Goal: Complete application form: Complete application form

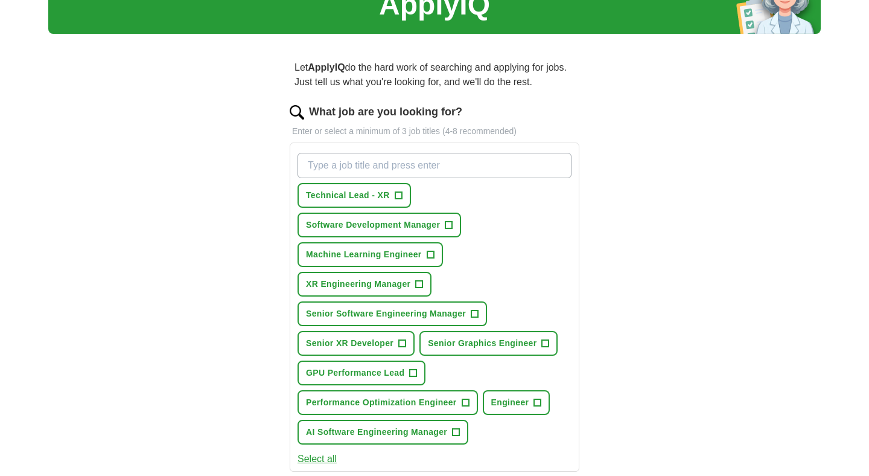
scroll to position [81, 0]
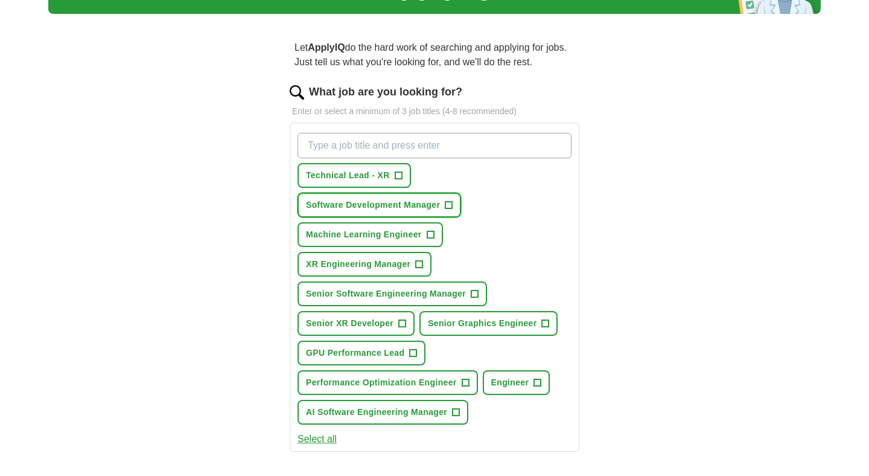
click at [455, 208] on button "Software Development Manager +" at bounding box center [380, 205] width 164 height 25
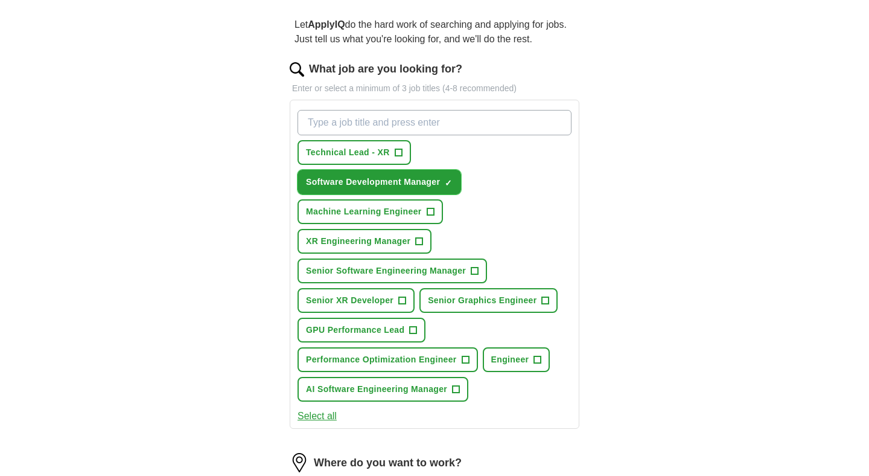
scroll to position [116, 0]
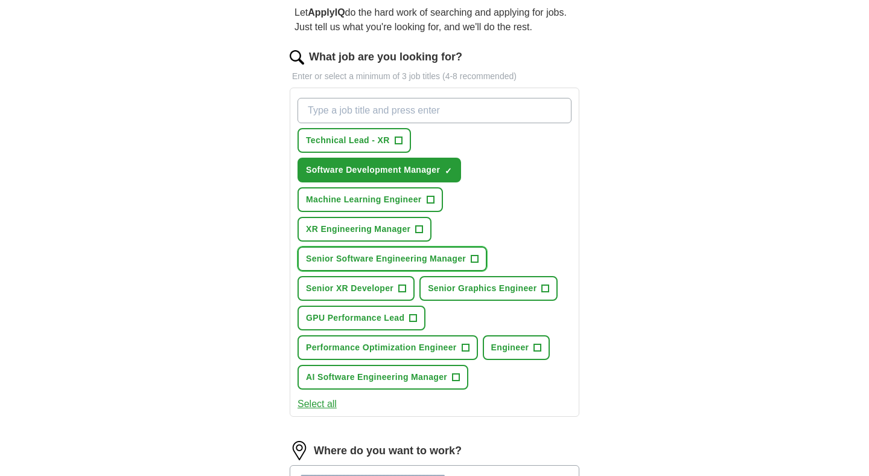
click at [476, 258] on span "+" at bounding box center [474, 259] width 7 height 10
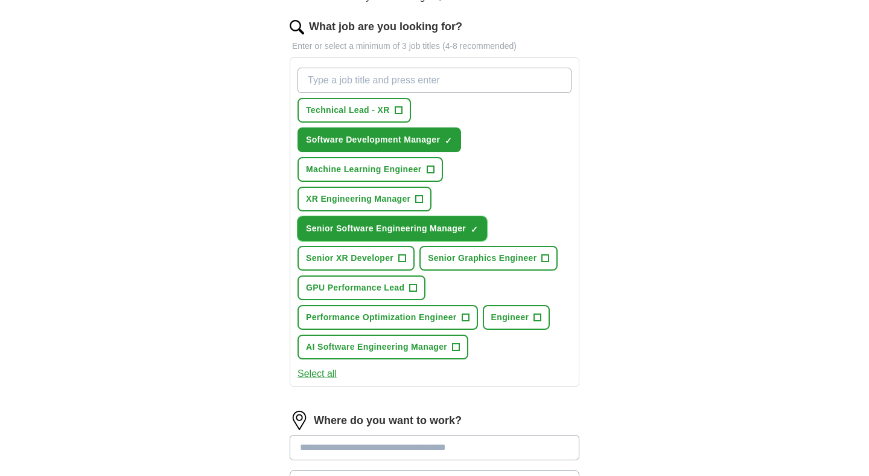
scroll to position [154, 0]
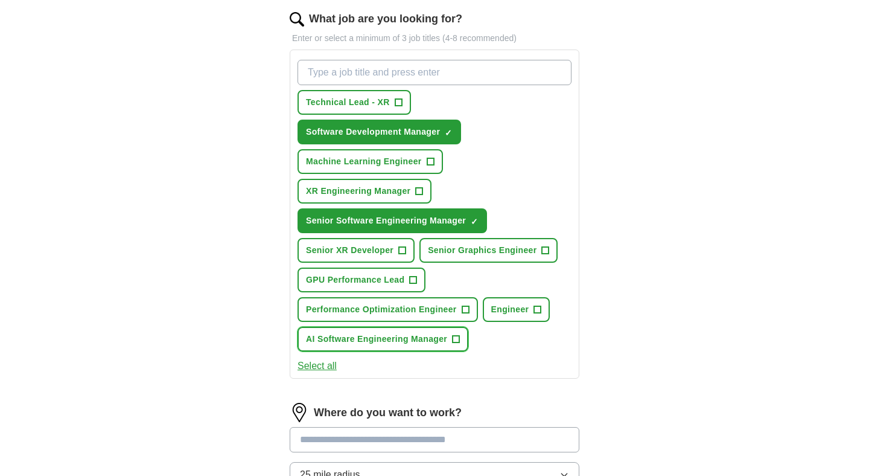
click at [461, 340] on button "AI Software Engineering Manager +" at bounding box center [383, 339] width 171 height 25
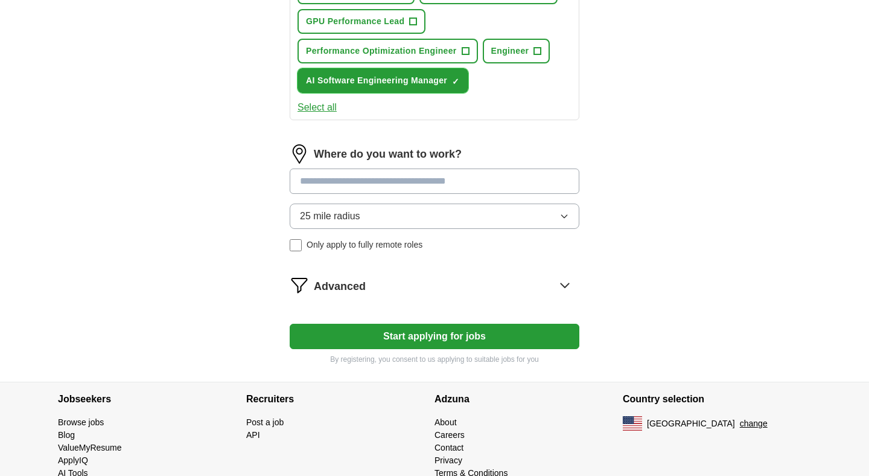
scroll to position [414, 0]
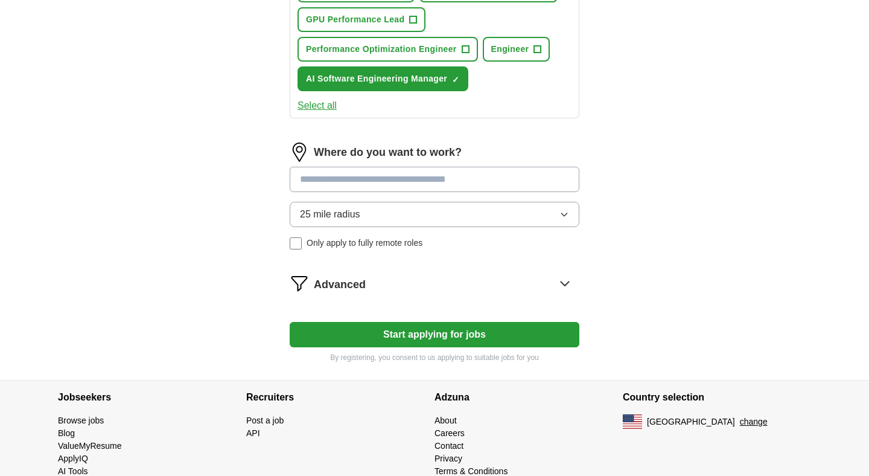
click at [435, 179] on input at bounding box center [435, 179] width 290 height 25
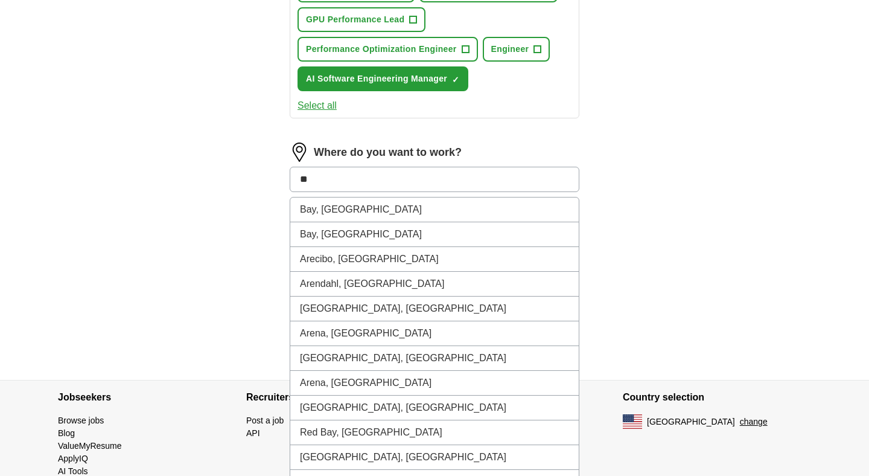
type input "*"
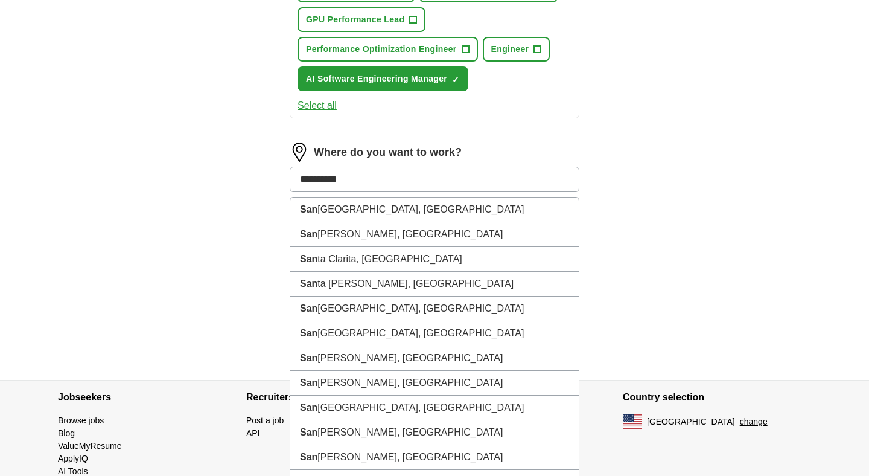
type input "**********"
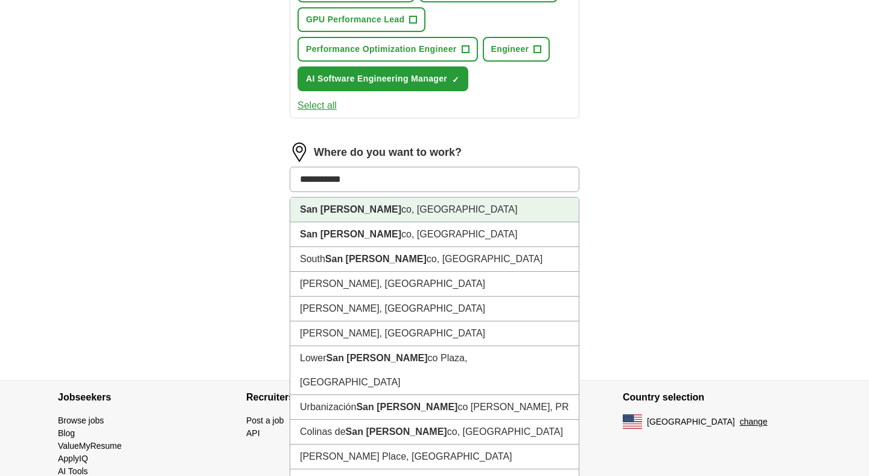
click at [374, 210] on li "San Francis co, CA" at bounding box center [434, 209] width 289 height 25
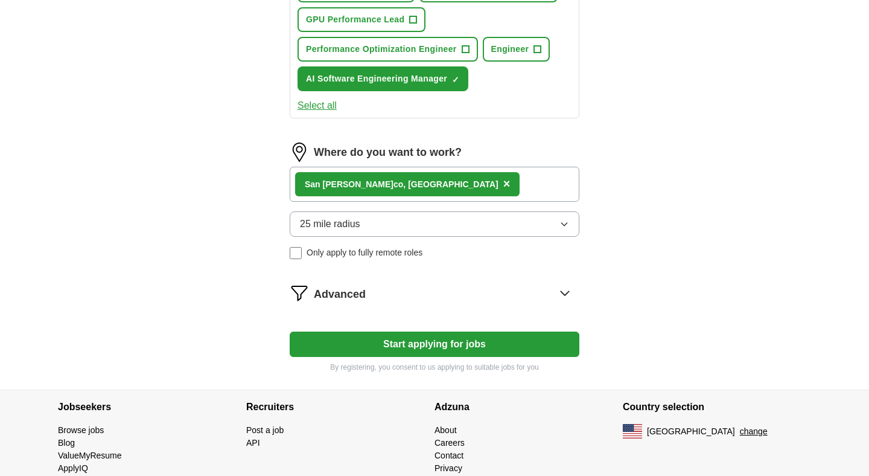
click at [388, 228] on button "25 mile radius" at bounding box center [435, 223] width 290 height 25
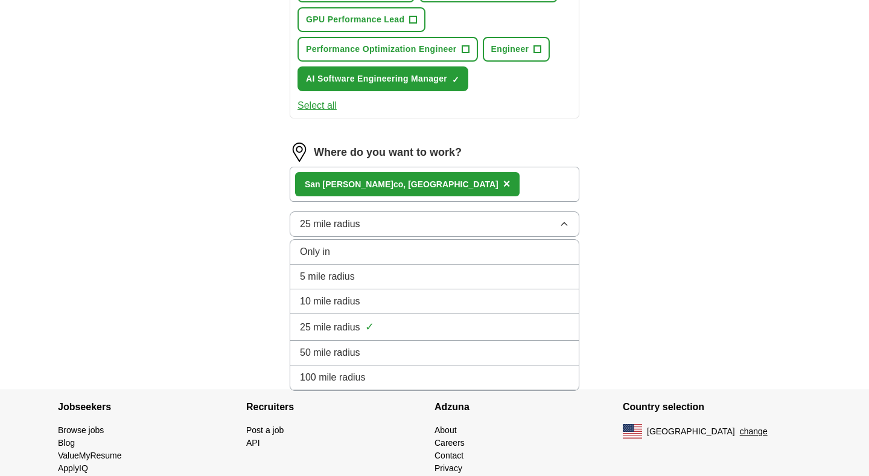
click at [343, 351] on span "50 mile radius" at bounding box center [330, 352] width 60 height 14
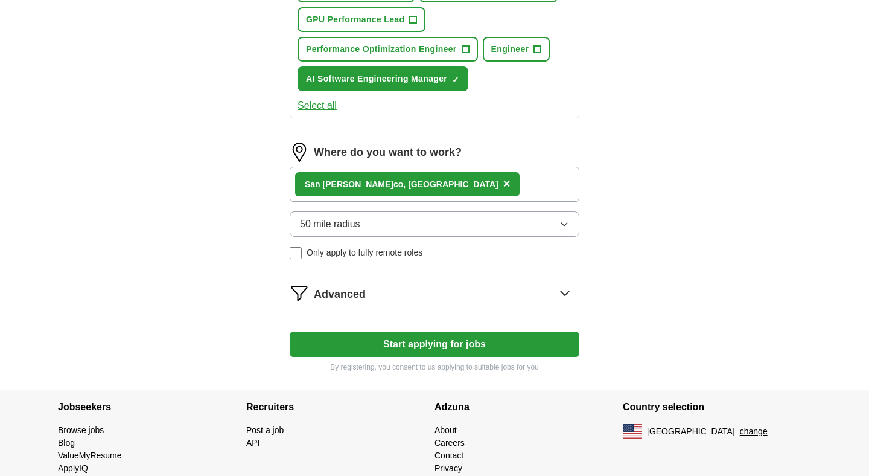
click at [452, 188] on div "San Francis co, CA ×" at bounding box center [435, 184] width 290 height 35
click at [470, 187] on div "San Francis co, CA ×" at bounding box center [435, 184] width 290 height 35
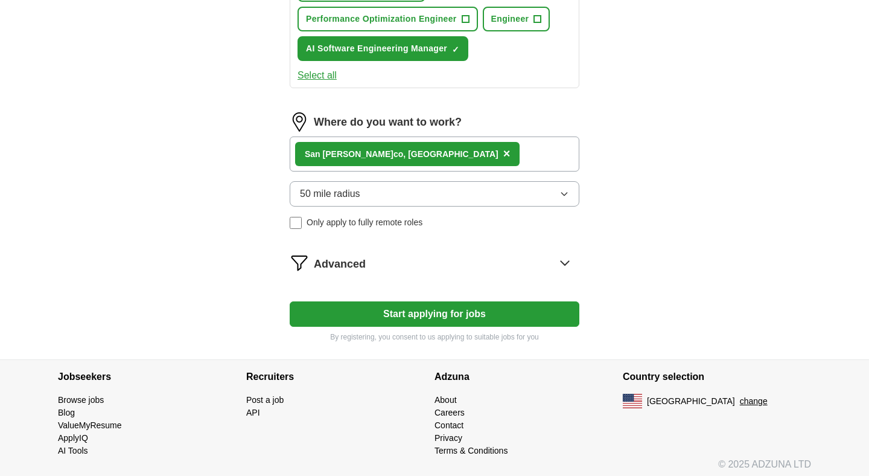
scroll to position [450, 0]
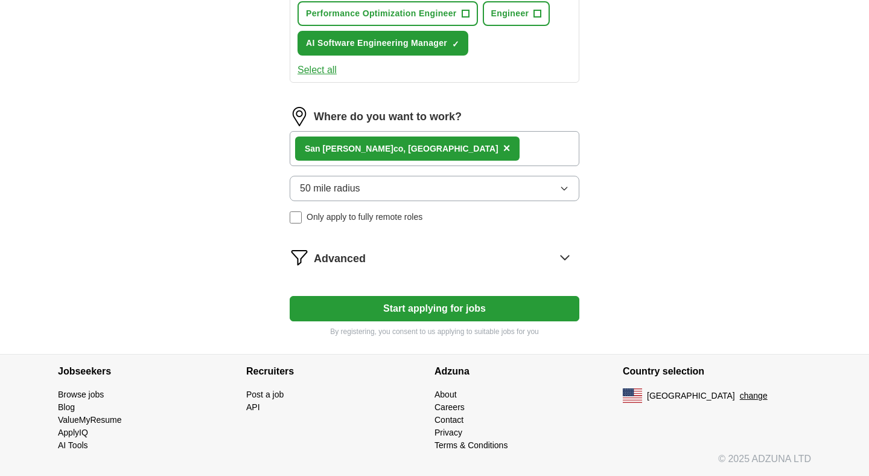
click at [458, 150] on div "San Francis co, CA ×" at bounding box center [435, 148] width 290 height 35
click at [564, 260] on icon at bounding box center [565, 257] width 8 height 4
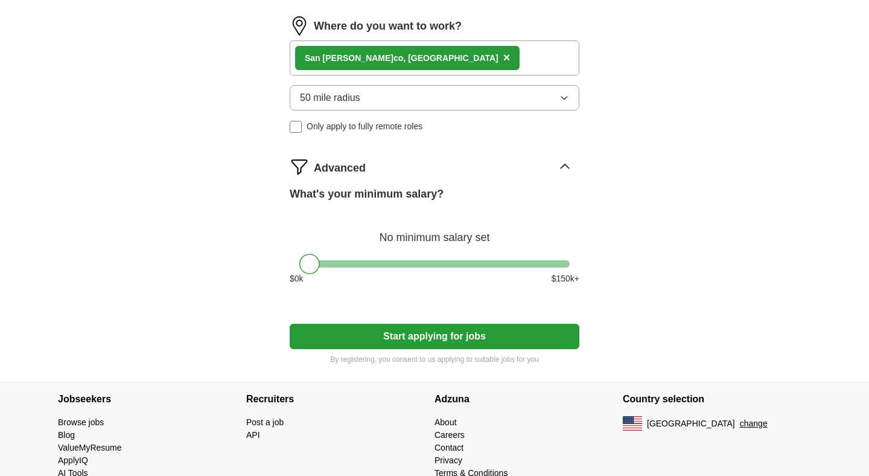
scroll to position [526, 0]
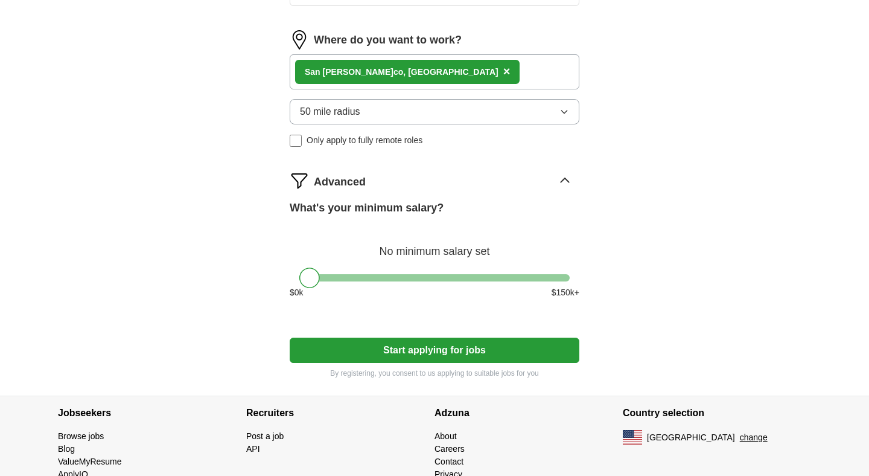
click at [462, 75] on div "San Francis co, CA ×" at bounding box center [435, 71] width 290 height 35
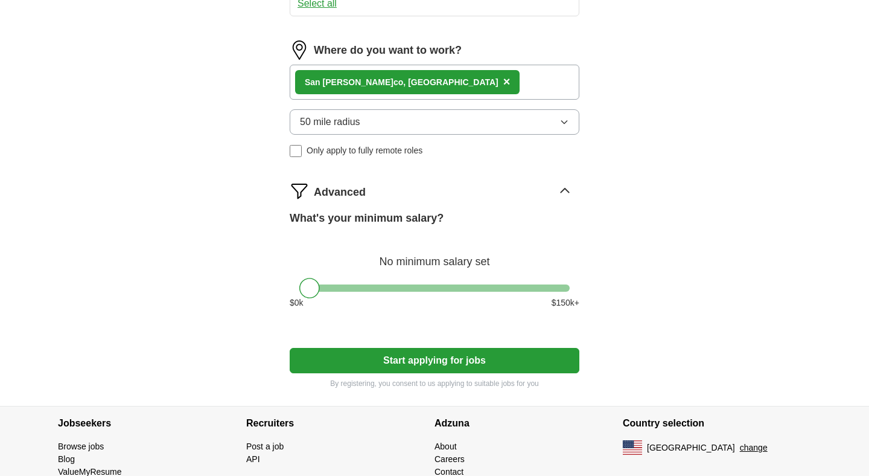
scroll to position [517, 0]
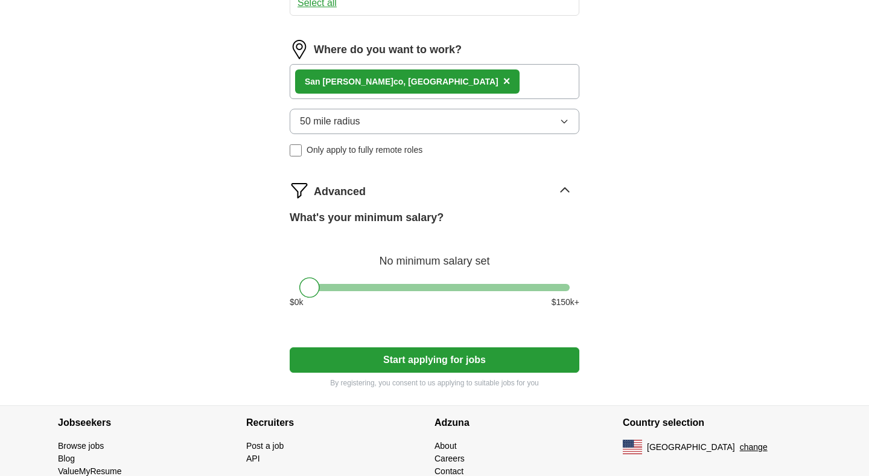
click at [427, 364] on button "Start applying for jobs" at bounding box center [435, 359] width 290 height 25
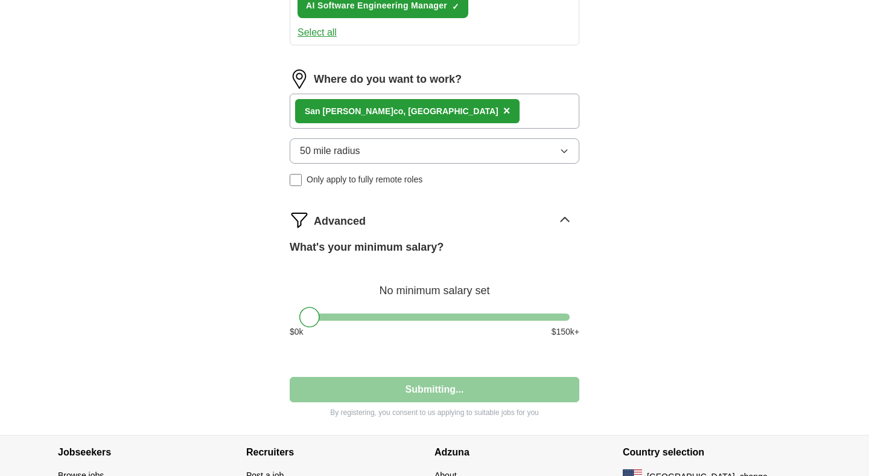
select select "**"
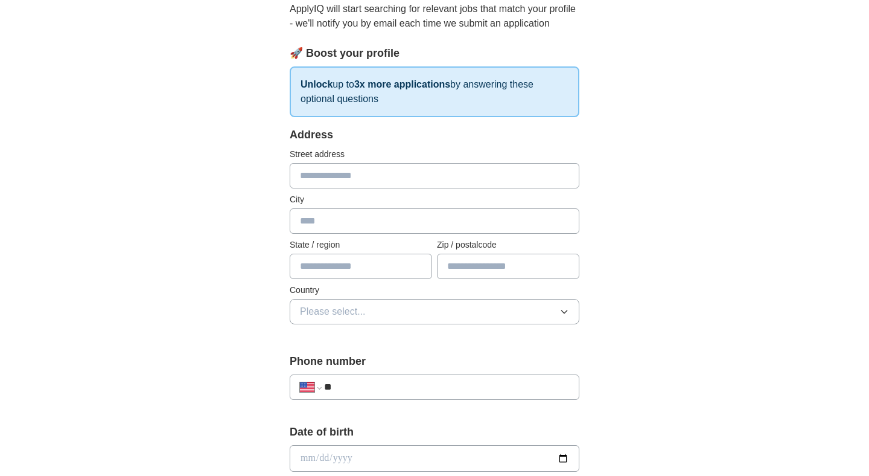
scroll to position [136, 0]
click at [435, 177] on input "text" at bounding box center [435, 174] width 290 height 25
type input "**********"
type input "********"
type input "**"
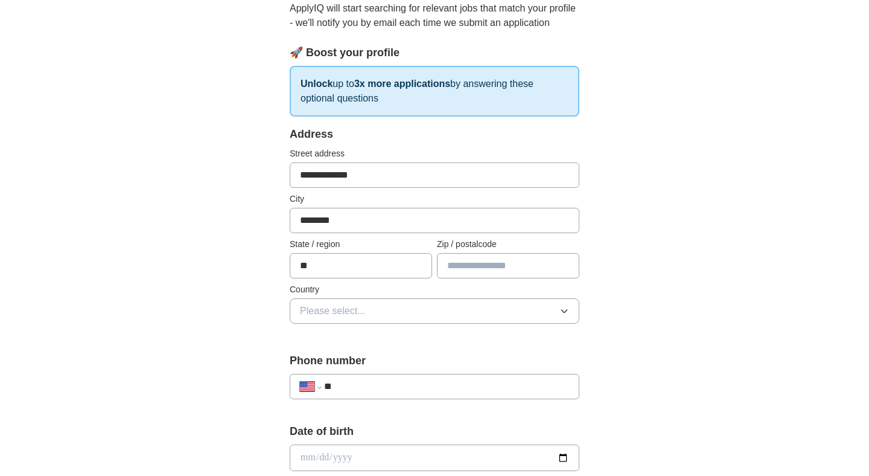
type input "*****"
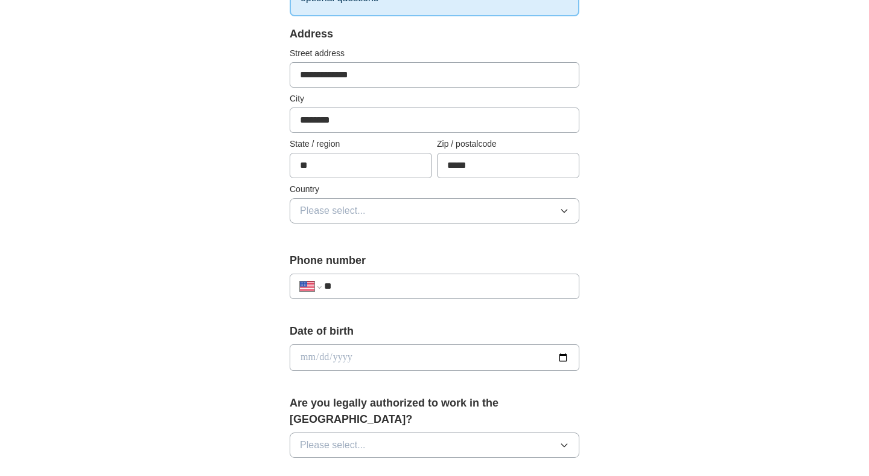
scroll to position [245, 0]
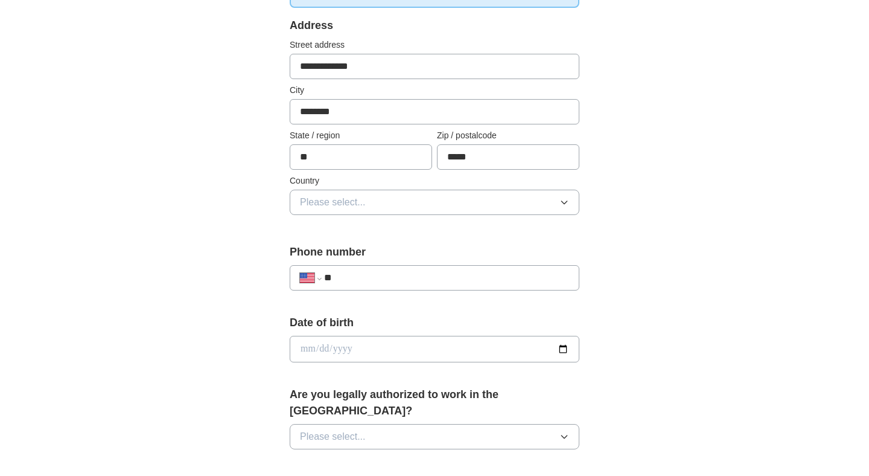
click at [531, 202] on button "Please select..." at bounding box center [435, 202] width 290 height 25
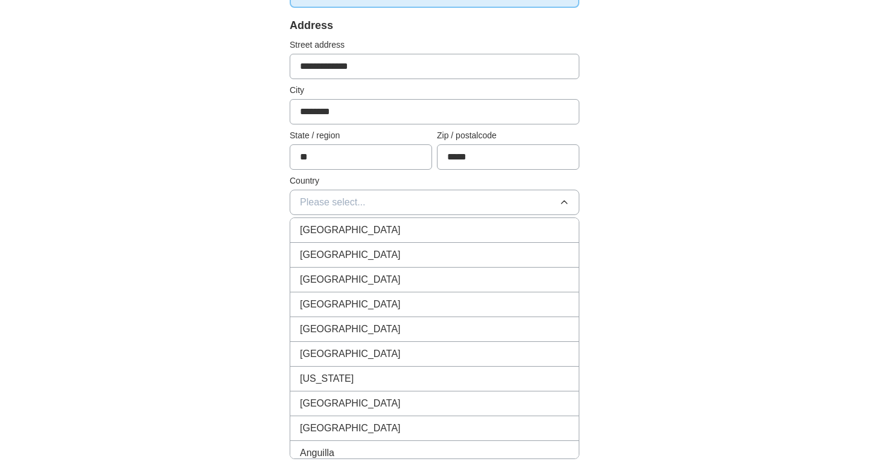
click at [443, 257] on div "United States" at bounding box center [434, 255] width 269 height 14
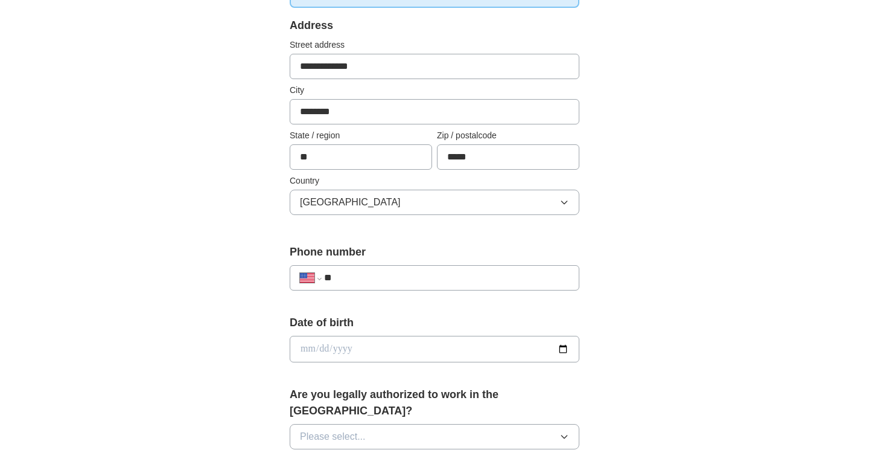
click at [409, 277] on input "**" at bounding box center [446, 277] width 245 height 14
type input "**********"
click at [663, 391] on div "**********" at bounding box center [434, 341] width 773 height 1099
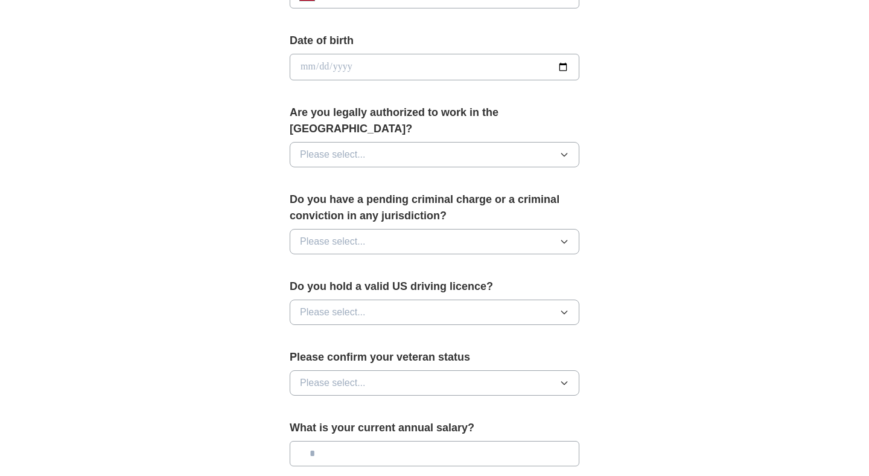
scroll to position [547, 0]
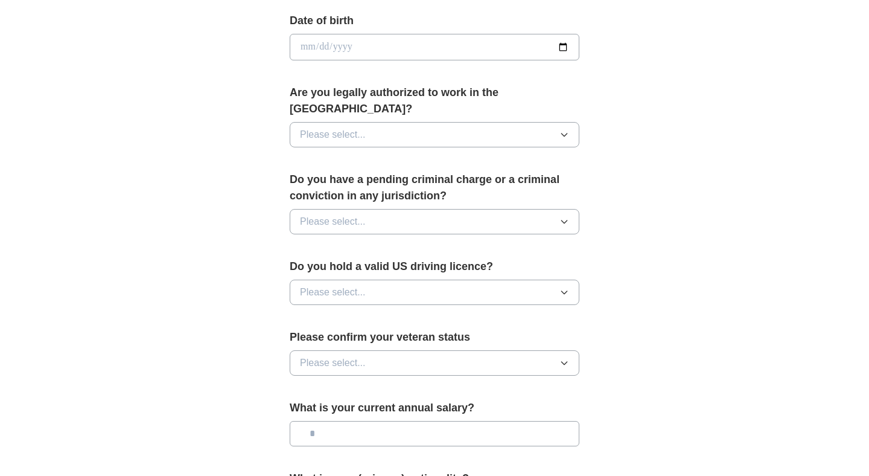
click at [438, 123] on button "Please select..." at bounding box center [435, 134] width 290 height 25
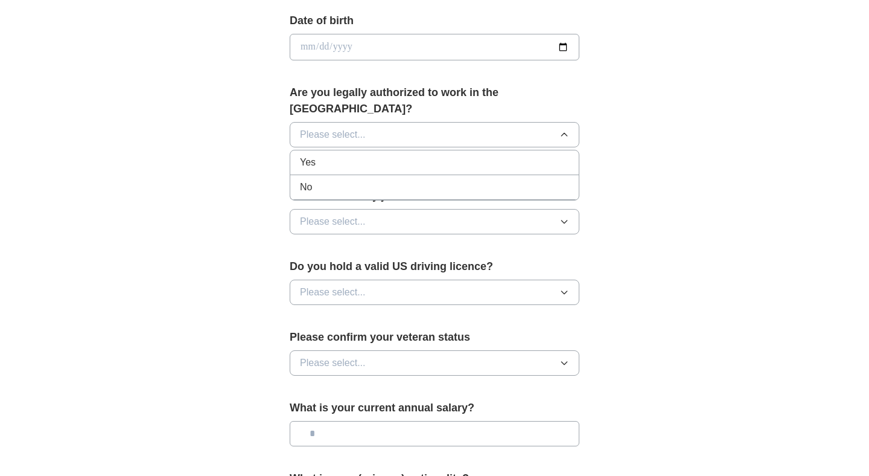
click at [398, 155] on div "Yes" at bounding box center [434, 162] width 269 height 14
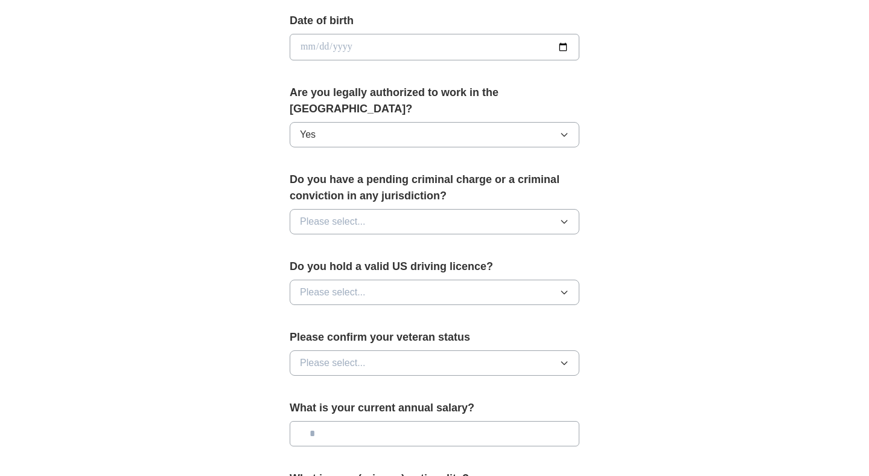
click at [366, 209] on button "Please select..." at bounding box center [435, 221] width 290 height 25
click at [334, 267] on div "No" at bounding box center [434, 274] width 269 height 14
click at [330, 285] on span "Please select..." at bounding box center [333, 292] width 66 height 14
click at [318, 313] on div "Yes" at bounding box center [434, 320] width 269 height 14
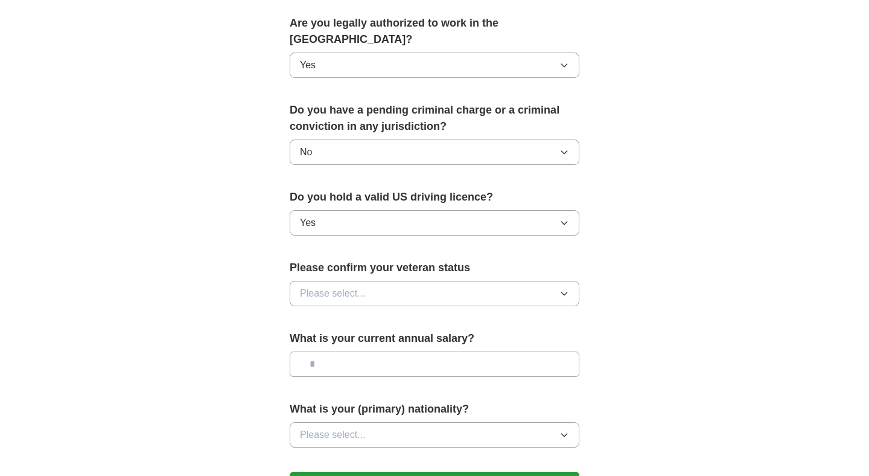
scroll to position [626, 0]
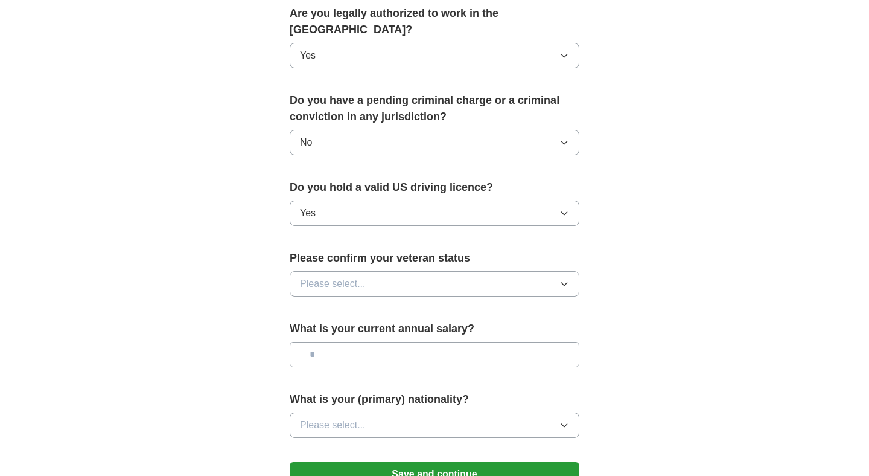
click at [316, 276] on span "Please select..." at bounding box center [333, 283] width 66 height 14
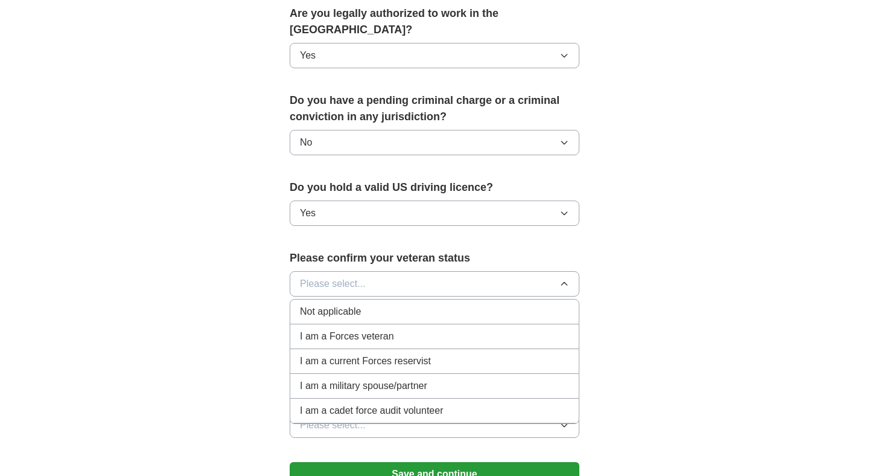
click at [343, 304] on span "Not applicable" at bounding box center [330, 311] width 61 height 14
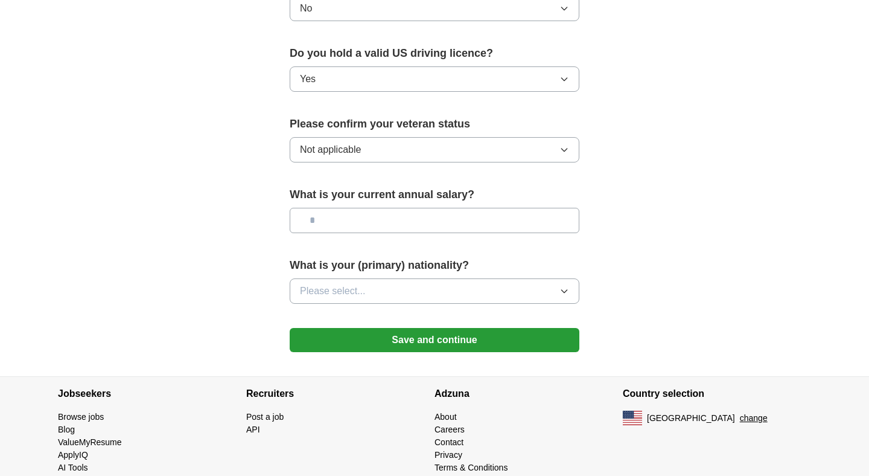
scroll to position [764, 0]
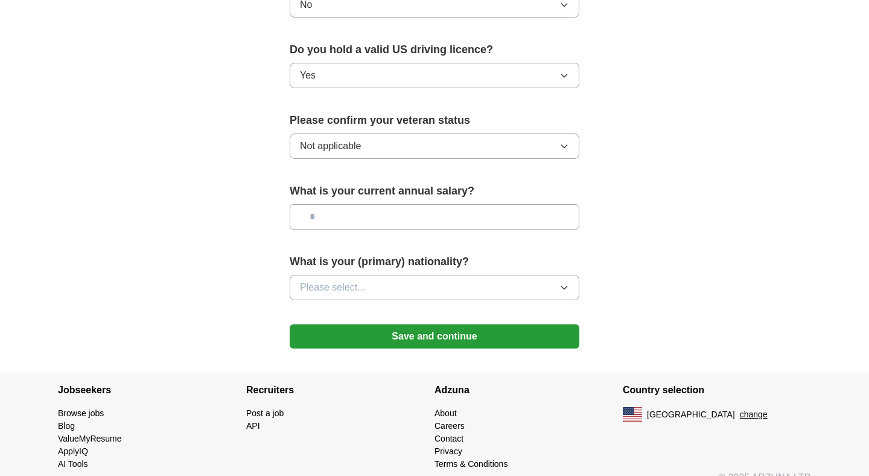
click at [338, 324] on button "Save and continue" at bounding box center [435, 336] width 290 height 24
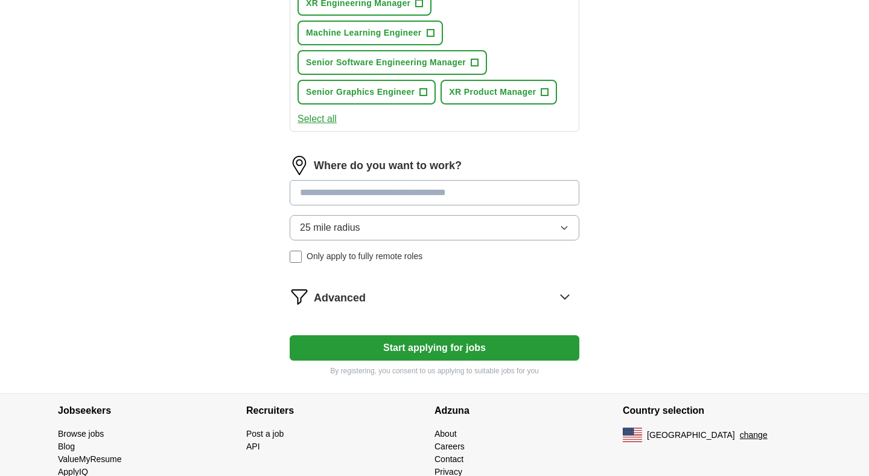
scroll to position [418, 0]
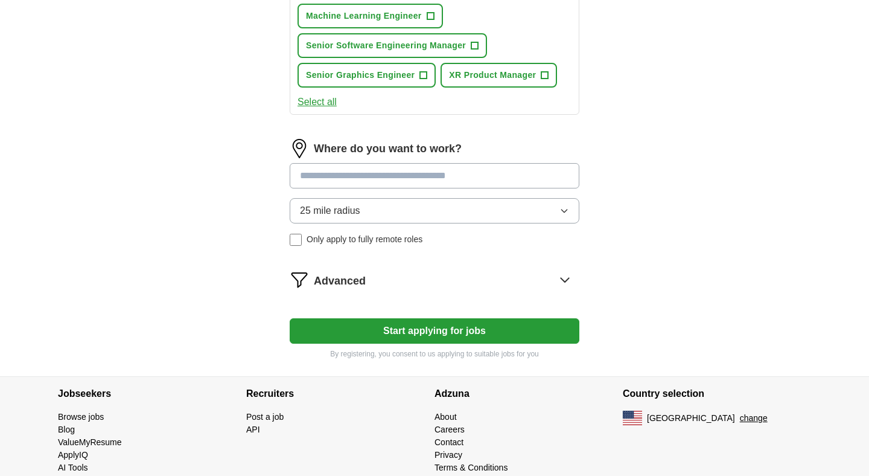
click at [356, 177] on input at bounding box center [435, 175] width 290 height 25
